Goal: Complete application form

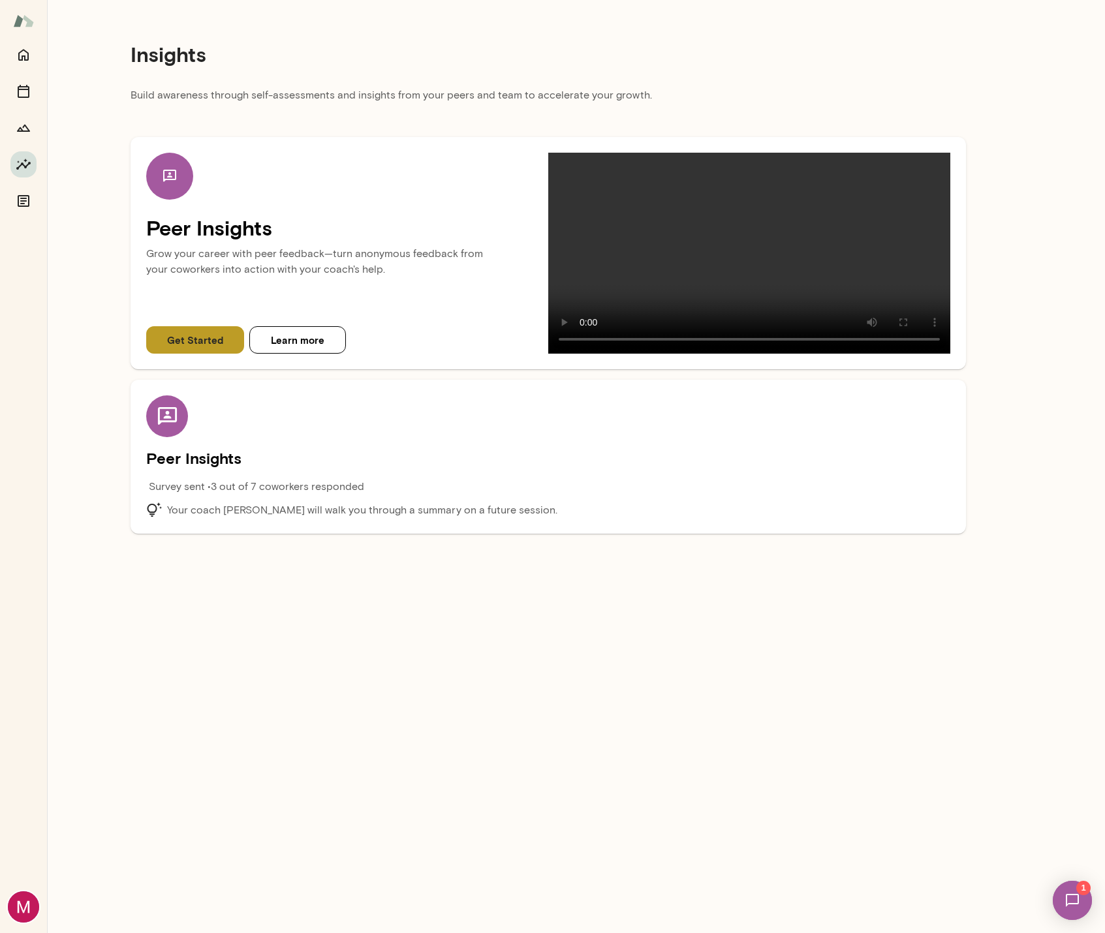
click at [208, 354] on button "Get Started" at bounding box center [195, 339] width 98 height 27
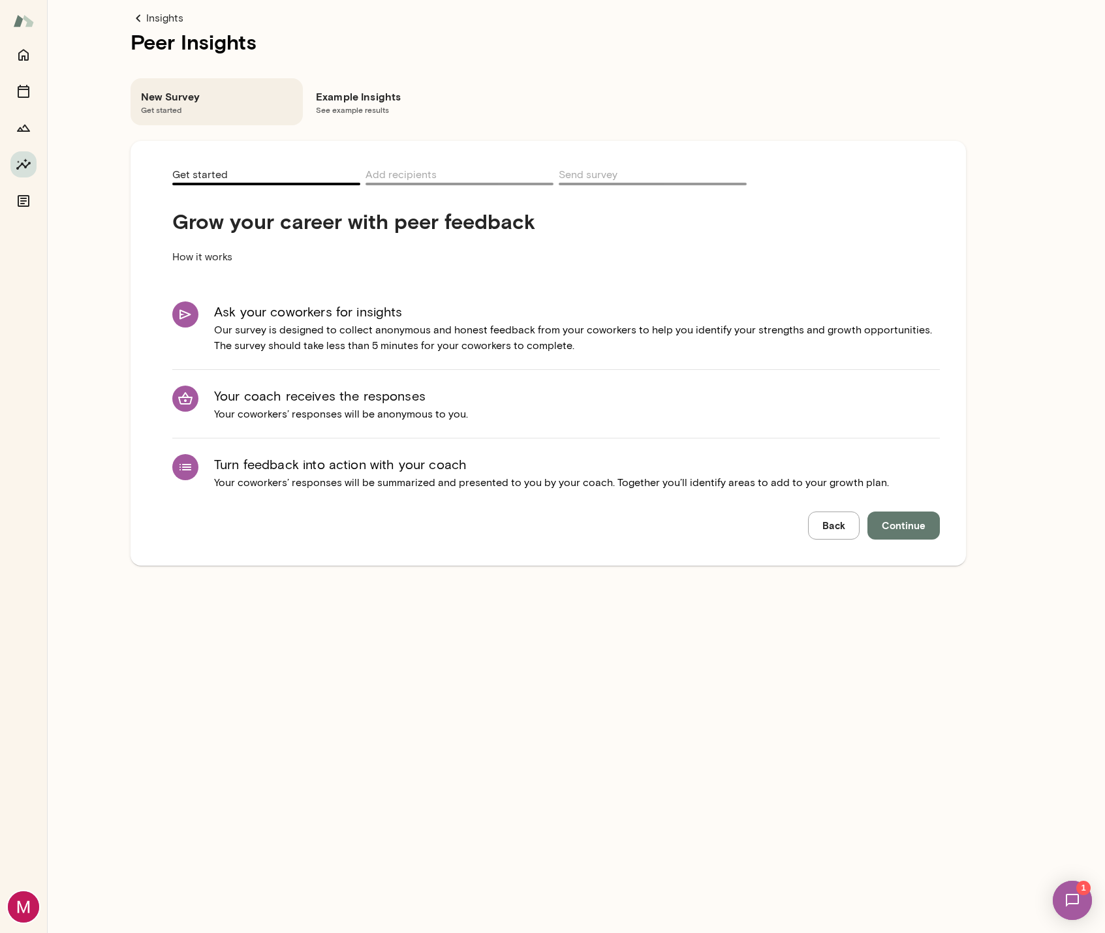
click at [928, 531] on button "Continue" at bounding box center [903, 525] width 72 height 27
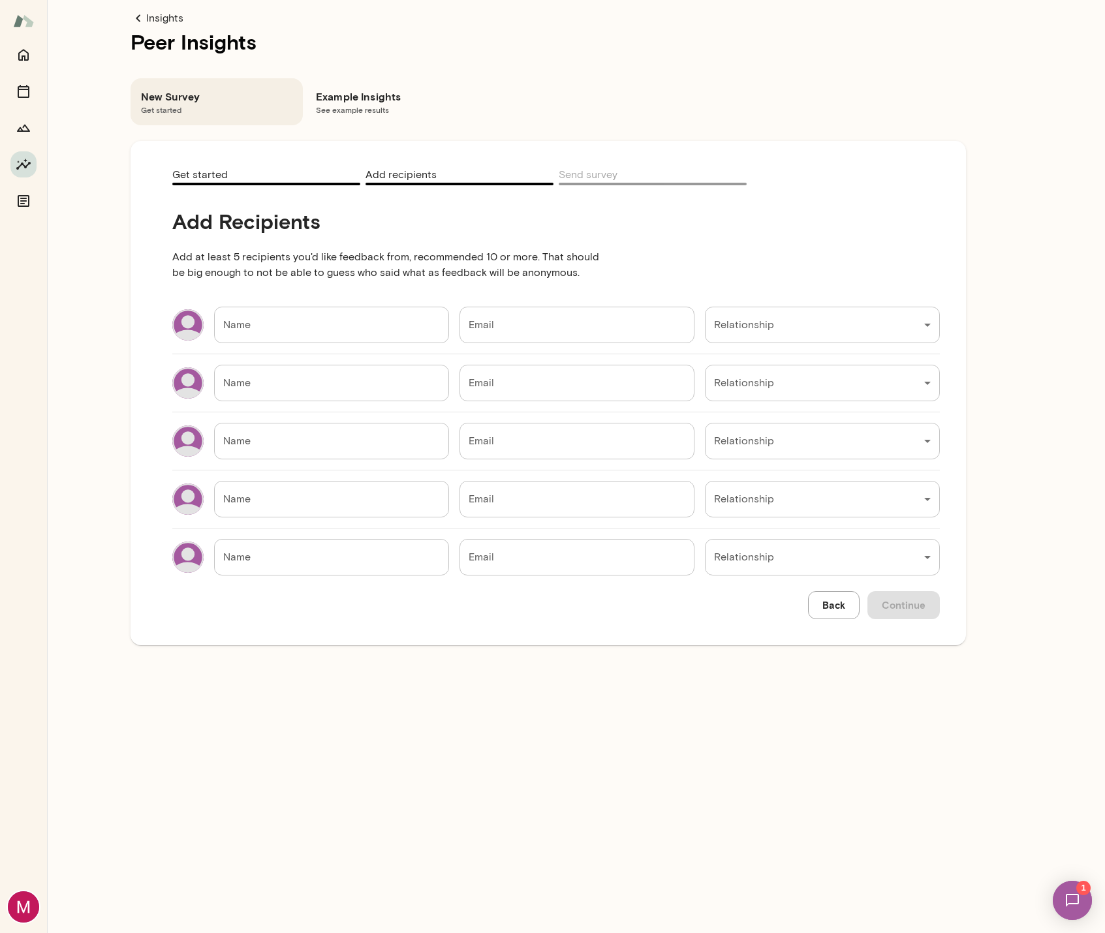
click at [342, 314] on input "Name" at bounding box center [331, 325] width 235 height 37
click at [842, 262] on div "Add Recipients Add at least 5 recipients you'd like feedback from, recommended …" at bounding box center [555, 400] width 767 height 382
click at [31, 54] on button "Home" at bounding box center [23, 55] width 26 height 26
